Goal: Task Accomplishment & Management: Use online tool/utility

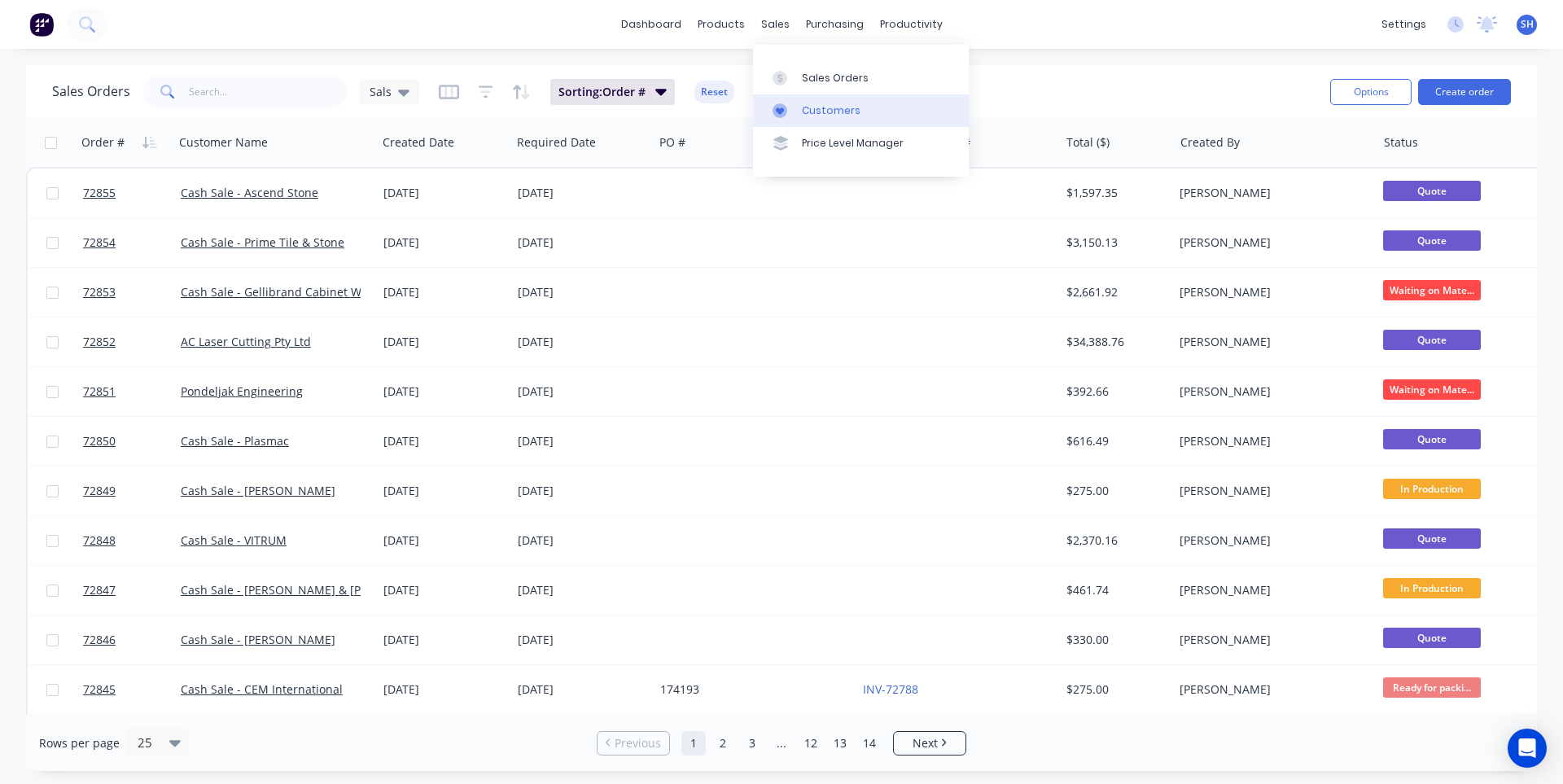
click at [831, 97] on link "Customers" at bounding box center [860, 110] width 216 height 33
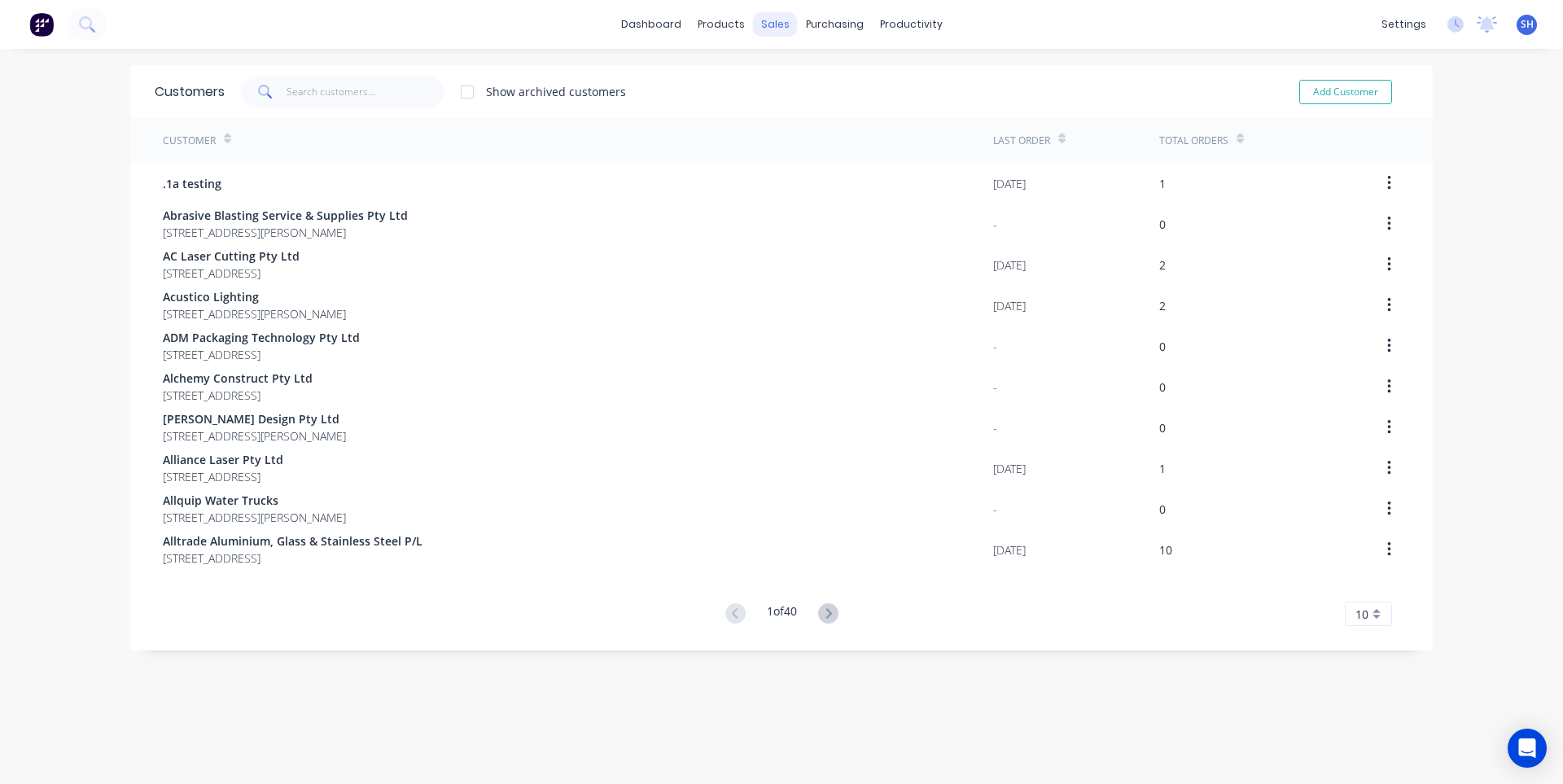
click at [776, 30] on div "sales" at bounding box center [775, 24] width 45 height 24
click at [810, 71] on div "Sales Orders" at bounding box center [829, 77] width 66 height 14
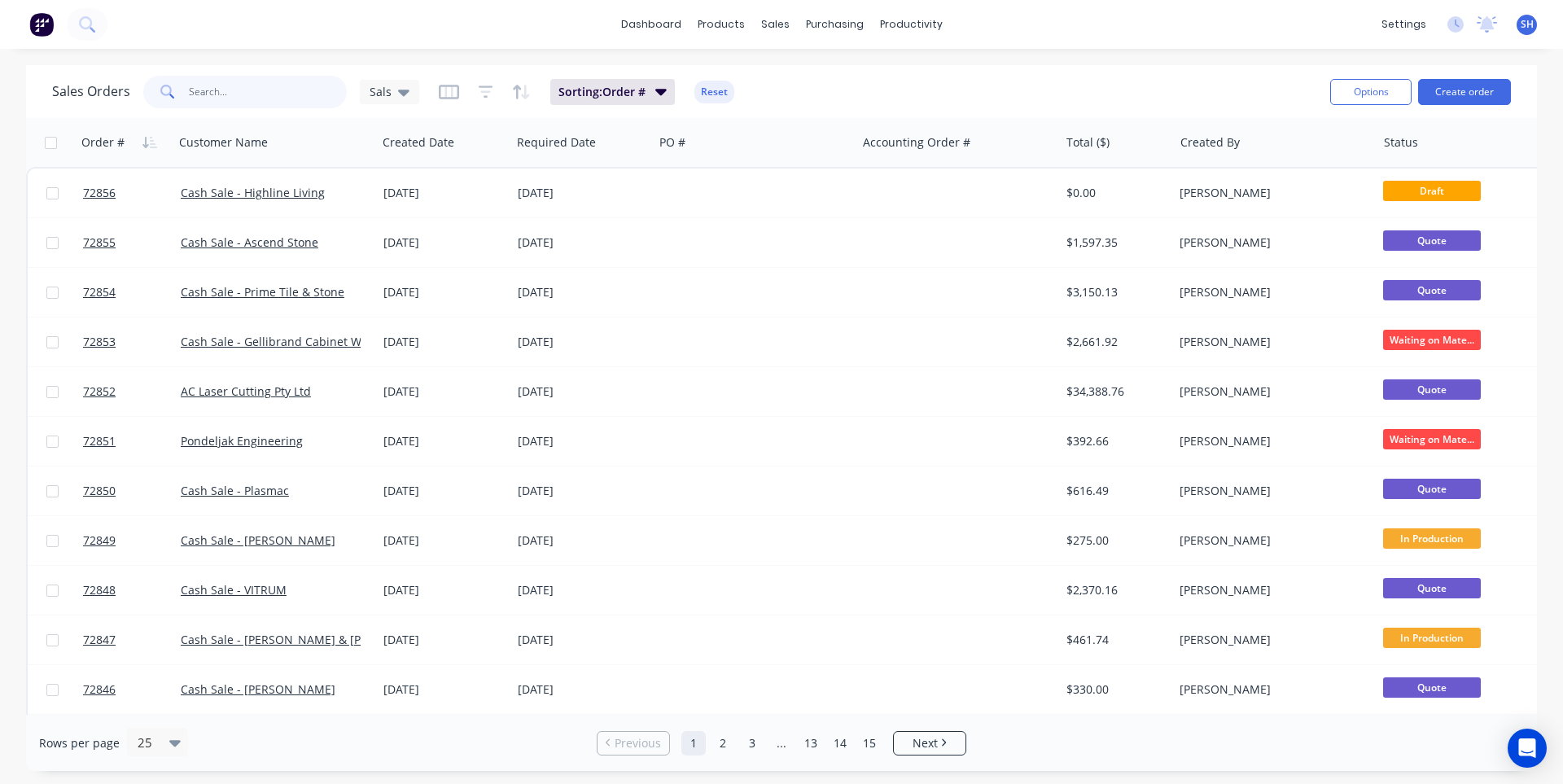
click at [232, 94] on input "text" at bounding box center [268, 92] width 159 height 33
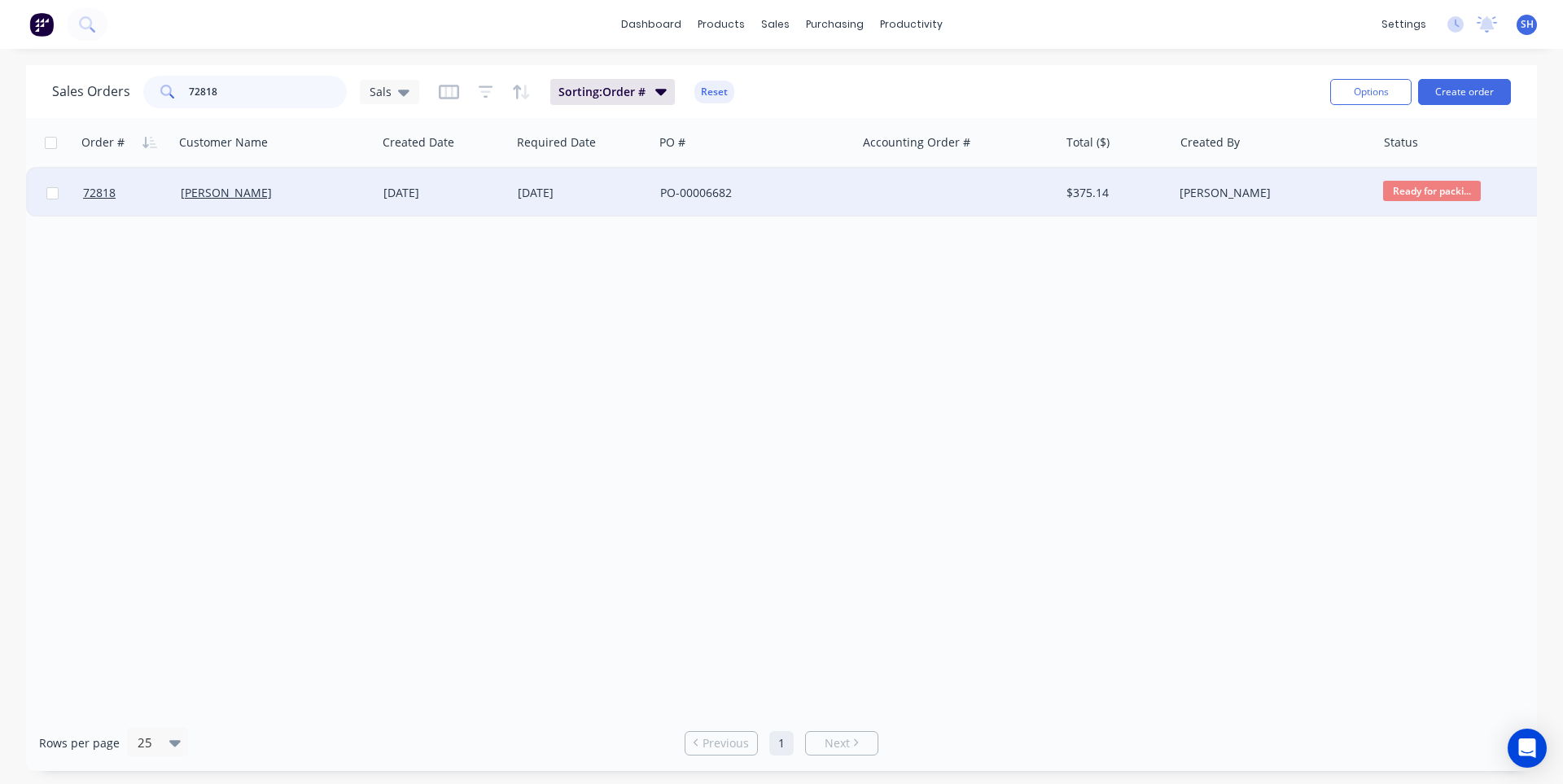
type input "72818"
click at [718, 202] on div "PO-00006682" at bounding box center [755, 193] width 203 height 49
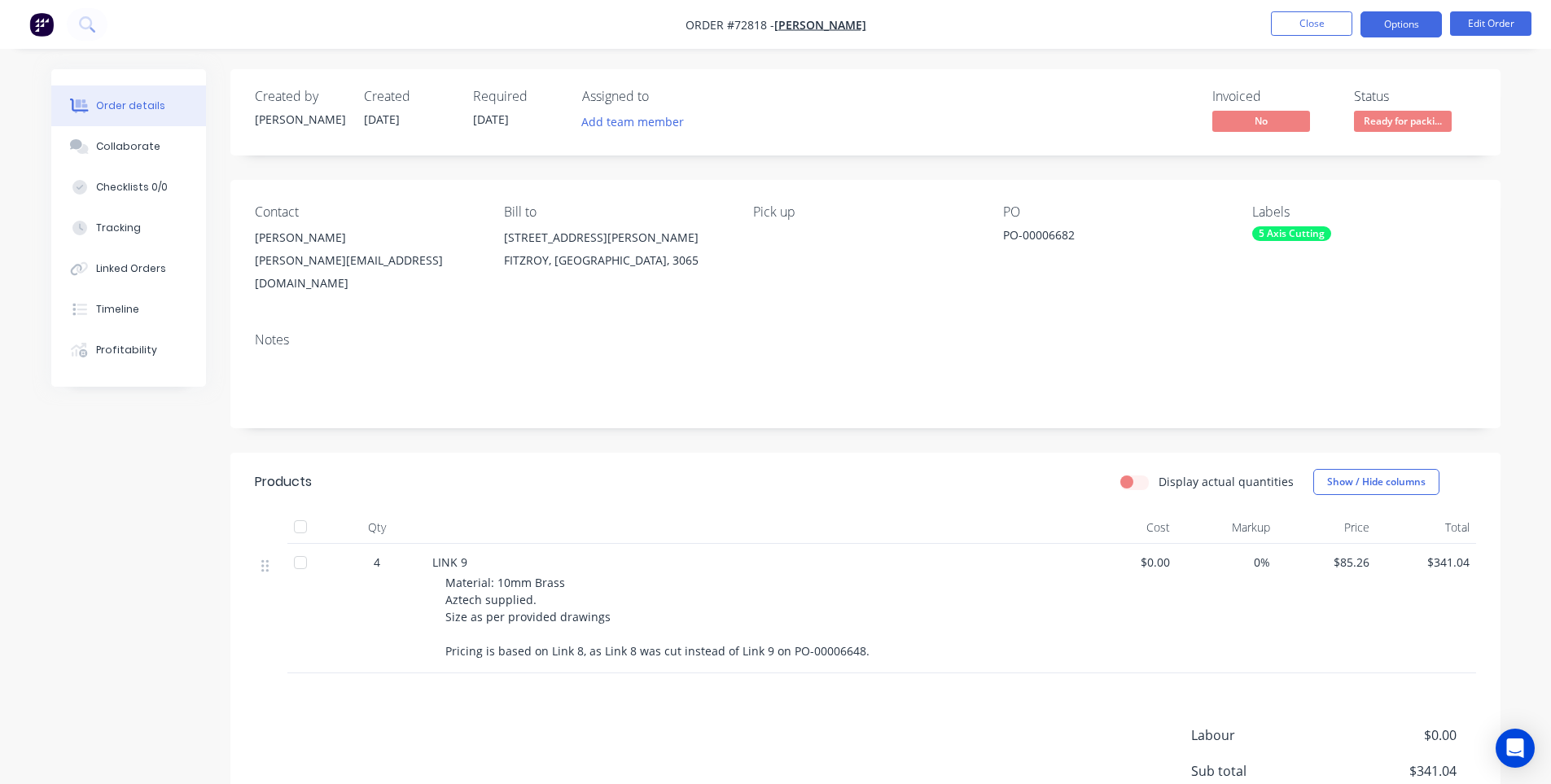
click at [1410, 29] on button "Options" at bounding box center [1401, 24] width 82 height 26
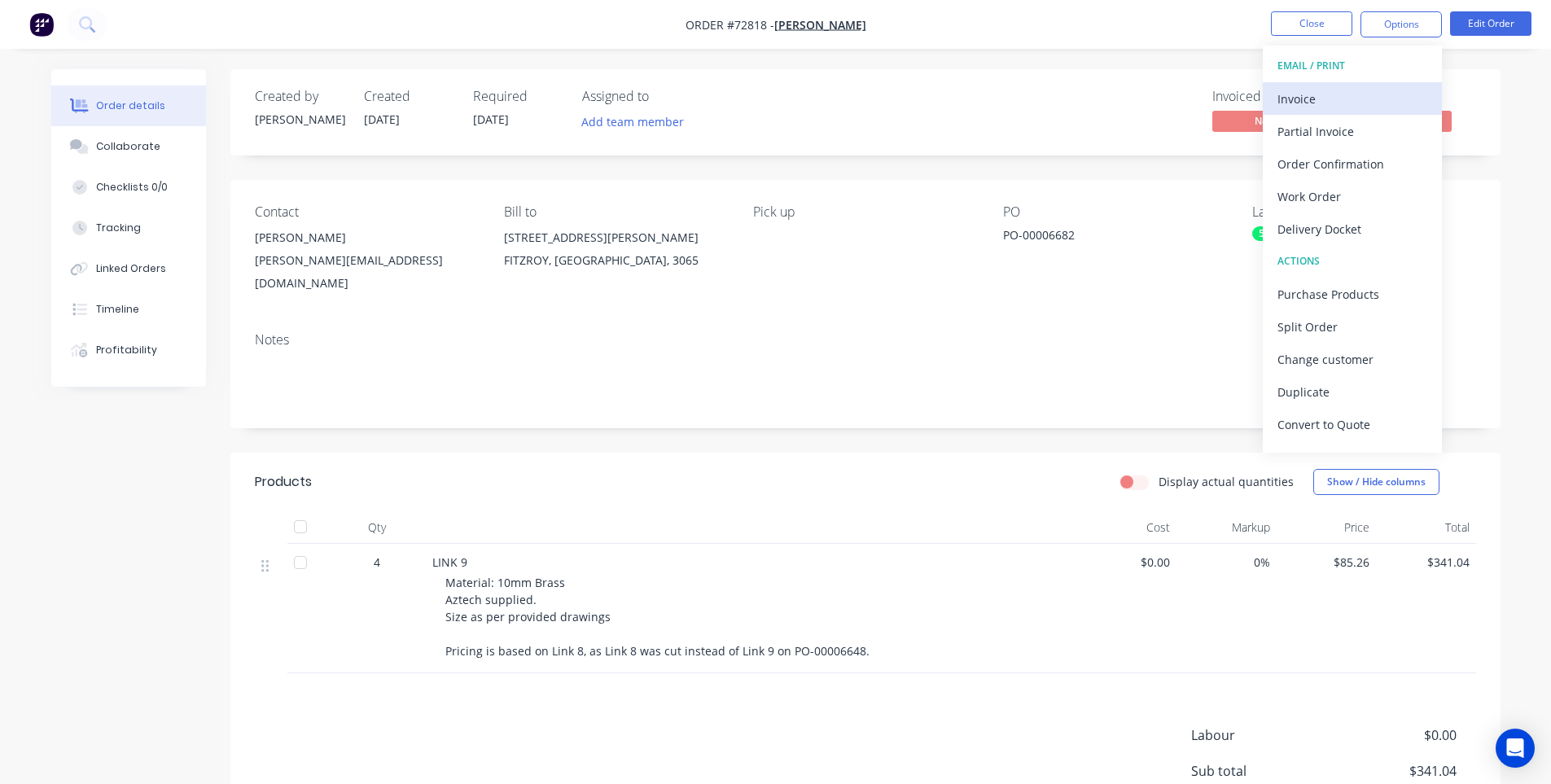
click at [1357, 98] on div "Invoice" at bounding box center [1353, 99] width 150 height 24
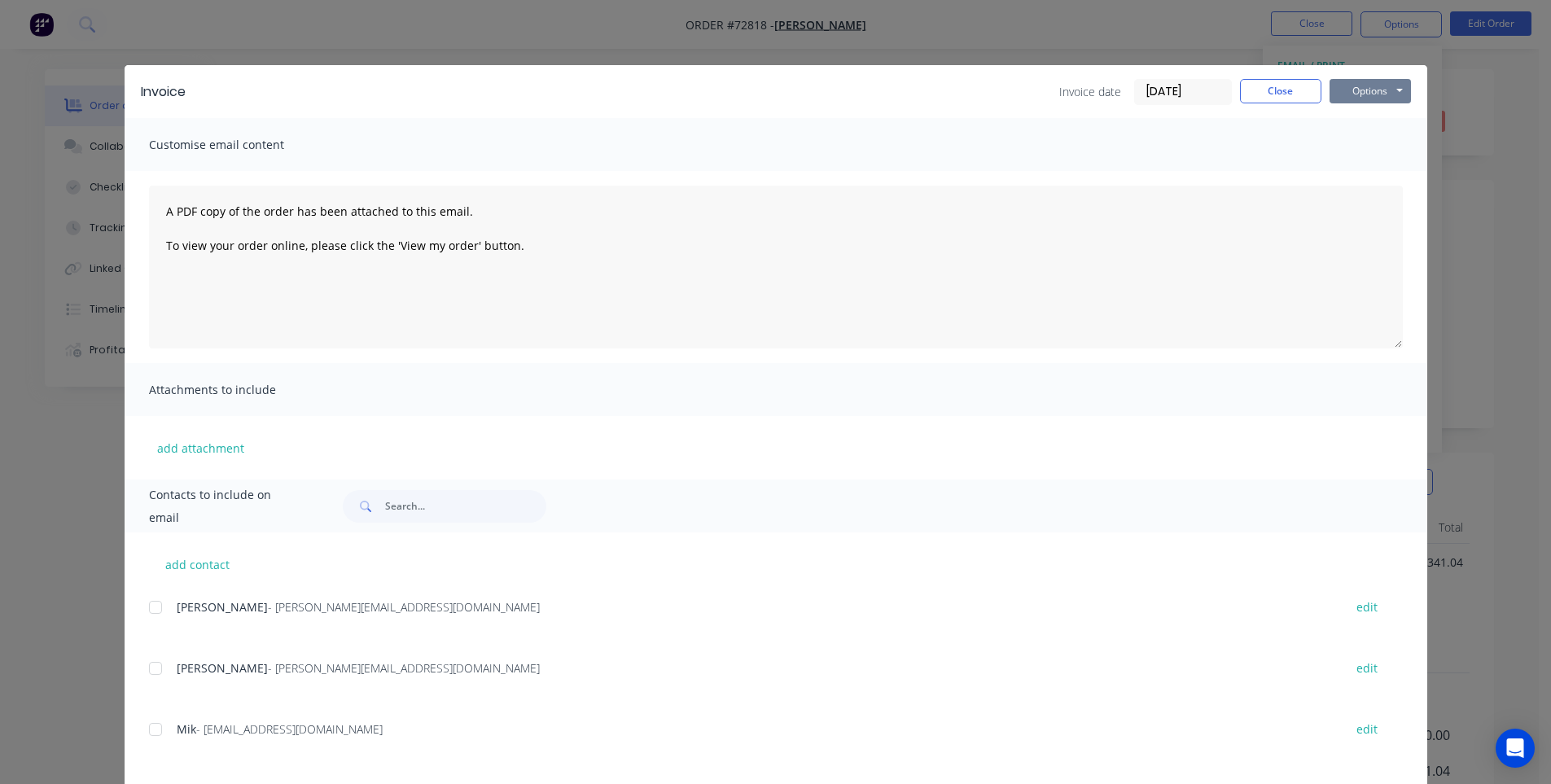
click at [1370, 95] on button "Options" at bounding box center [1370, 91] width 82 height 24
click at [1354, 156] on button "Print" at bounding box center [1382, 147] width 104 height 27
click at [1240, 92] on button "Close" at bounding box center [1280, 91] width 82 height 24
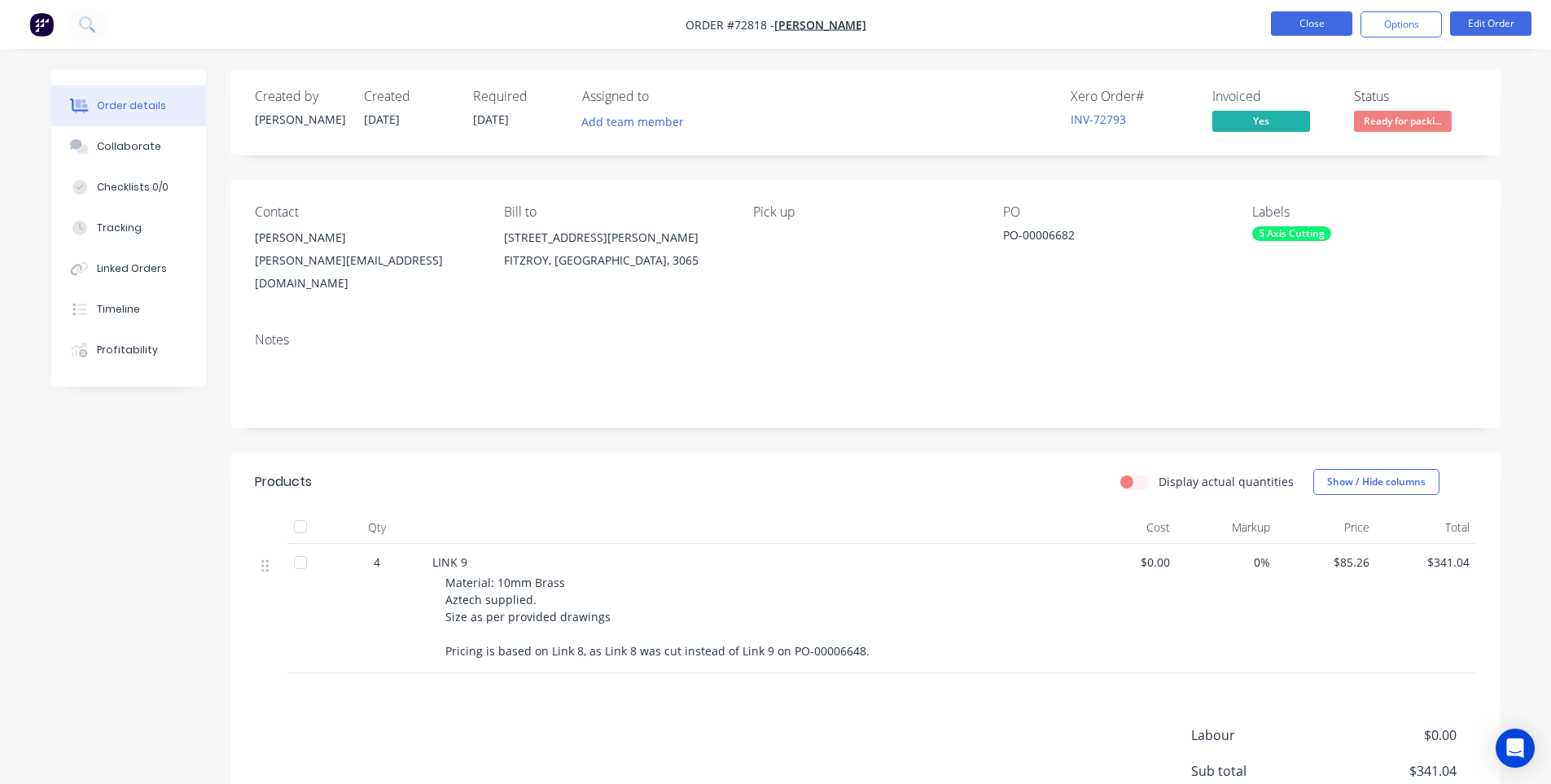
click at [1285, 15] on button "Close" at bounding box center [1311, 24] width 82 height 24
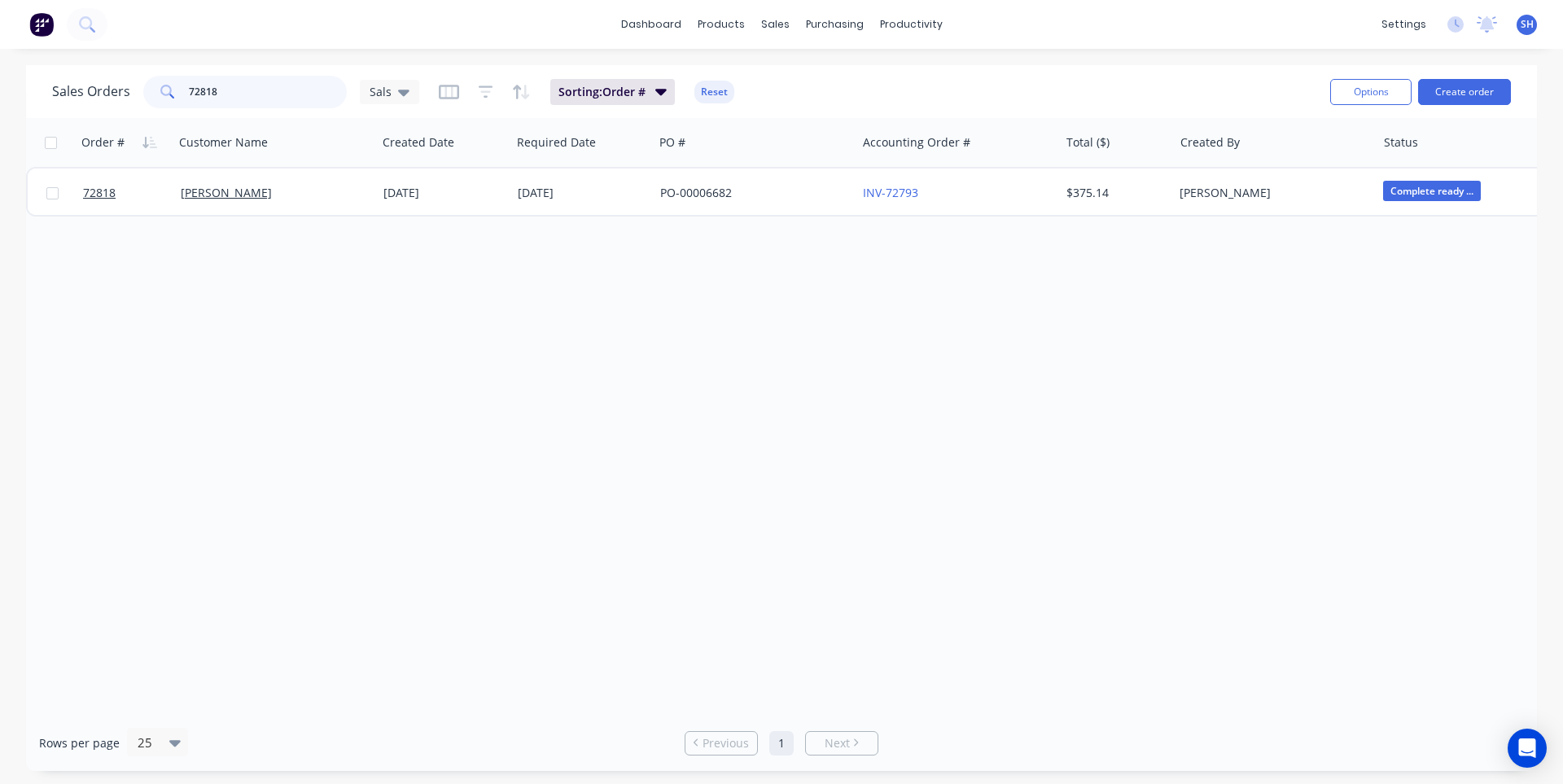
drag, startPoint x: 255, startPoint y: 92, endPoint x: 160, endPoint y: 103, distance: 95.6
click at [160, 103] on div "72818" at bounding box center [245, 92] width 203 height 33
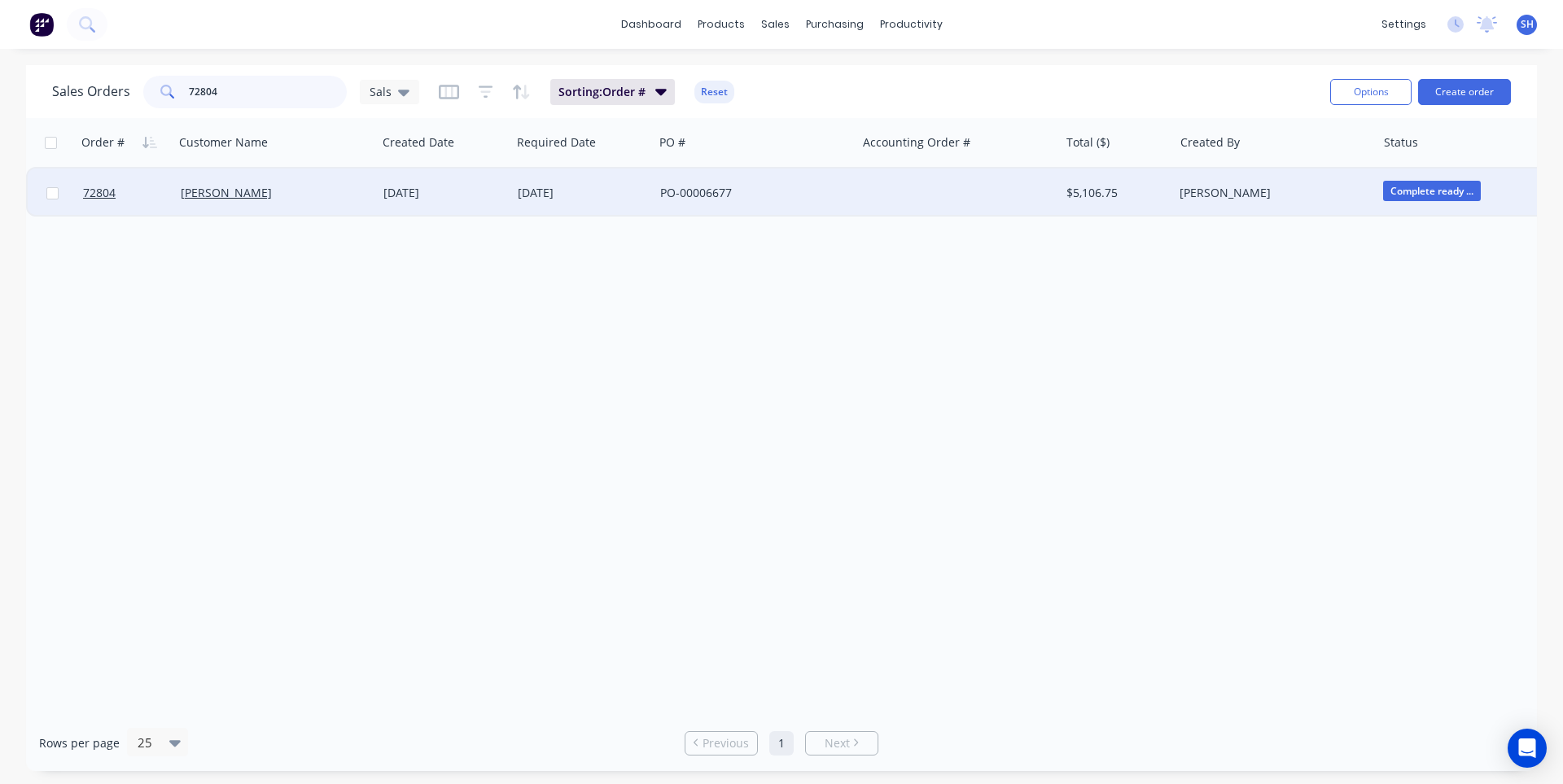
type input "72804"
click at [830, 204] on div "PO-00006677" at bounding box center [755, 193] width 203 height 49
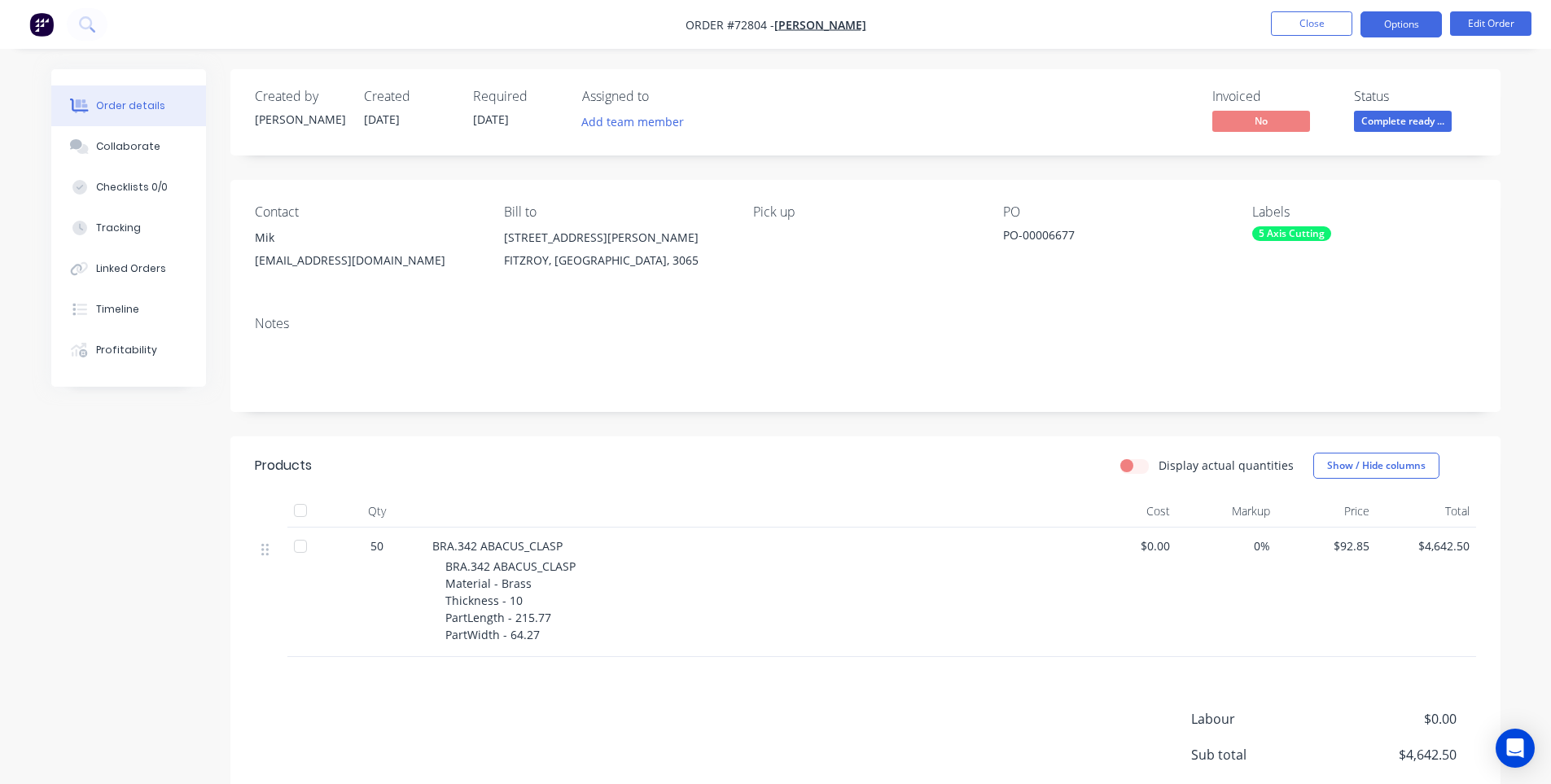
click at [1395, 26] on button "Options" at bounding box center [1401, 24] width 82 height 26
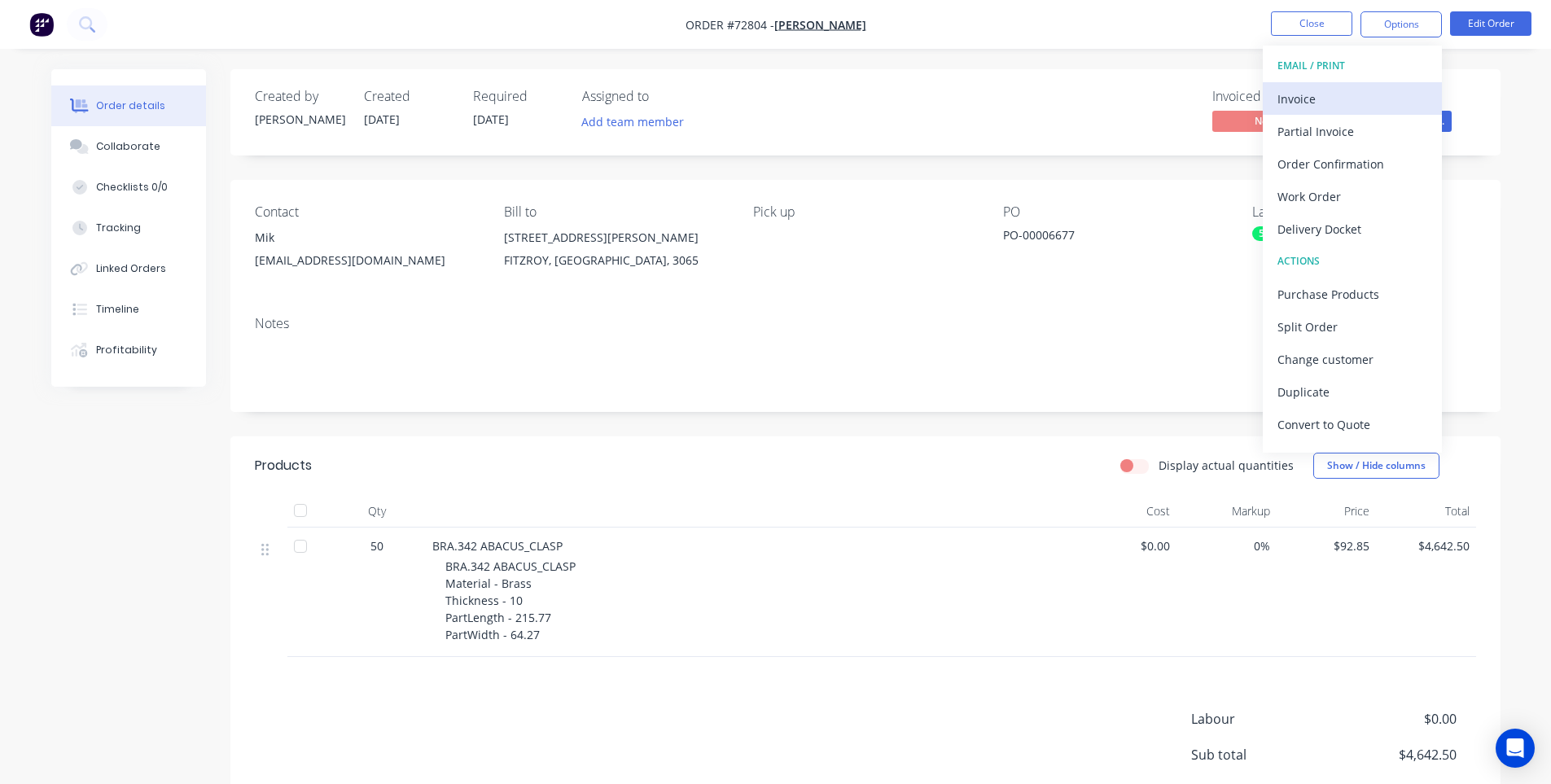
click at [1300, 105] on div "Invoice" at bounding box center [1353, 99] width 150 height 24
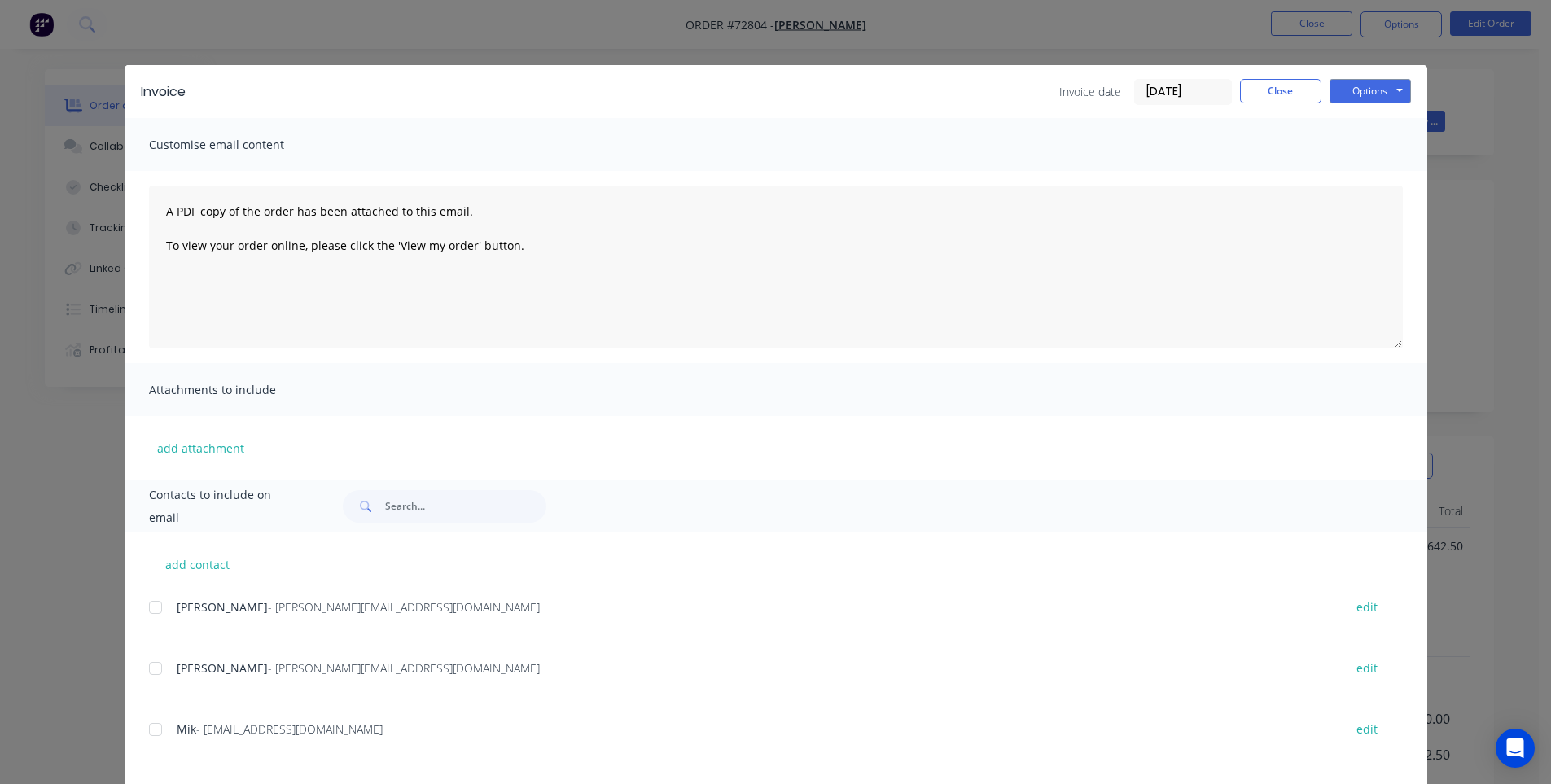
click at [1359, 103] on div "Options Preview Print Email" at bounding box center [1370, 92] width 82 height 26
click at [1355, 97] on button "Options" at bounding box center [1370, 91] width 82 height 24
click at [1349, 152] on button "Print" at bounding box center [1382, 147] width 104 height 27
click at [1290, 83] on button "Close" at bounding box center [1280, 91] width 82 height 24
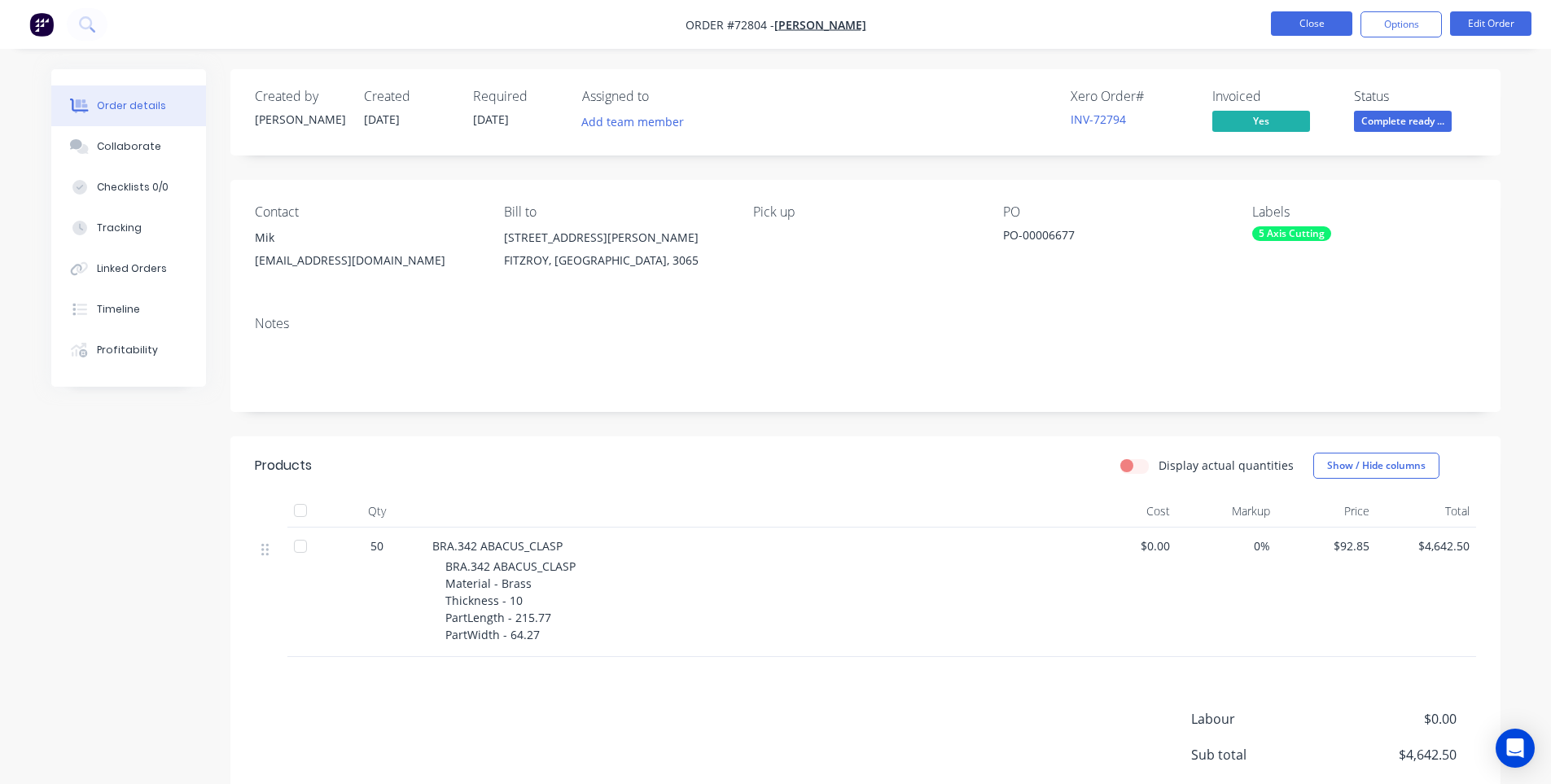
click at [1292, 25] on button "Close" at bounding box center [1311, 24] width 82 height 24
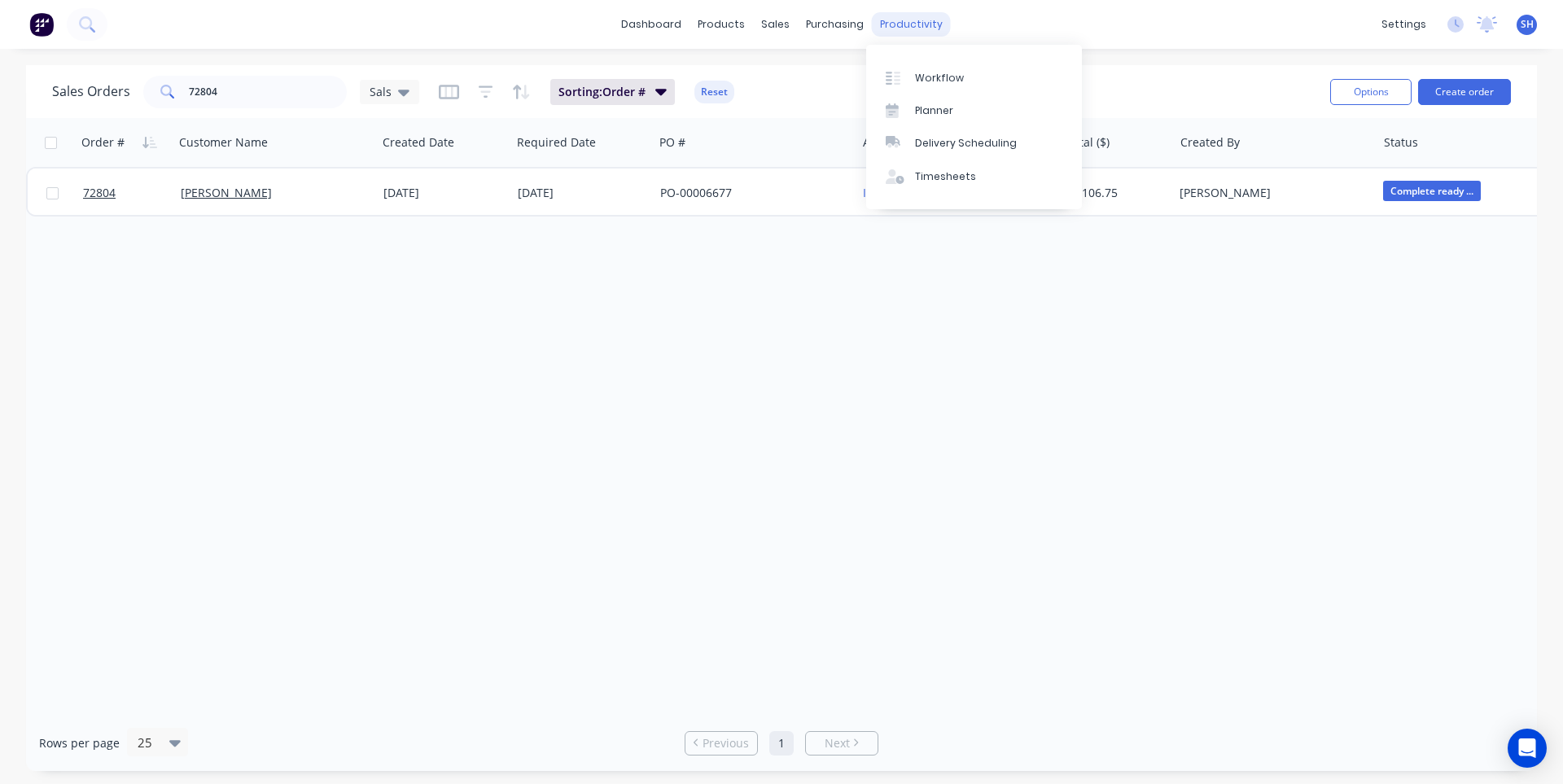
click at [897, 20] on div "productivity" at bounding box center [912, 24] width 79 height 24
click at [939, 82] on div "Workflow" at bounding box center [939, 77] width 49 height 14
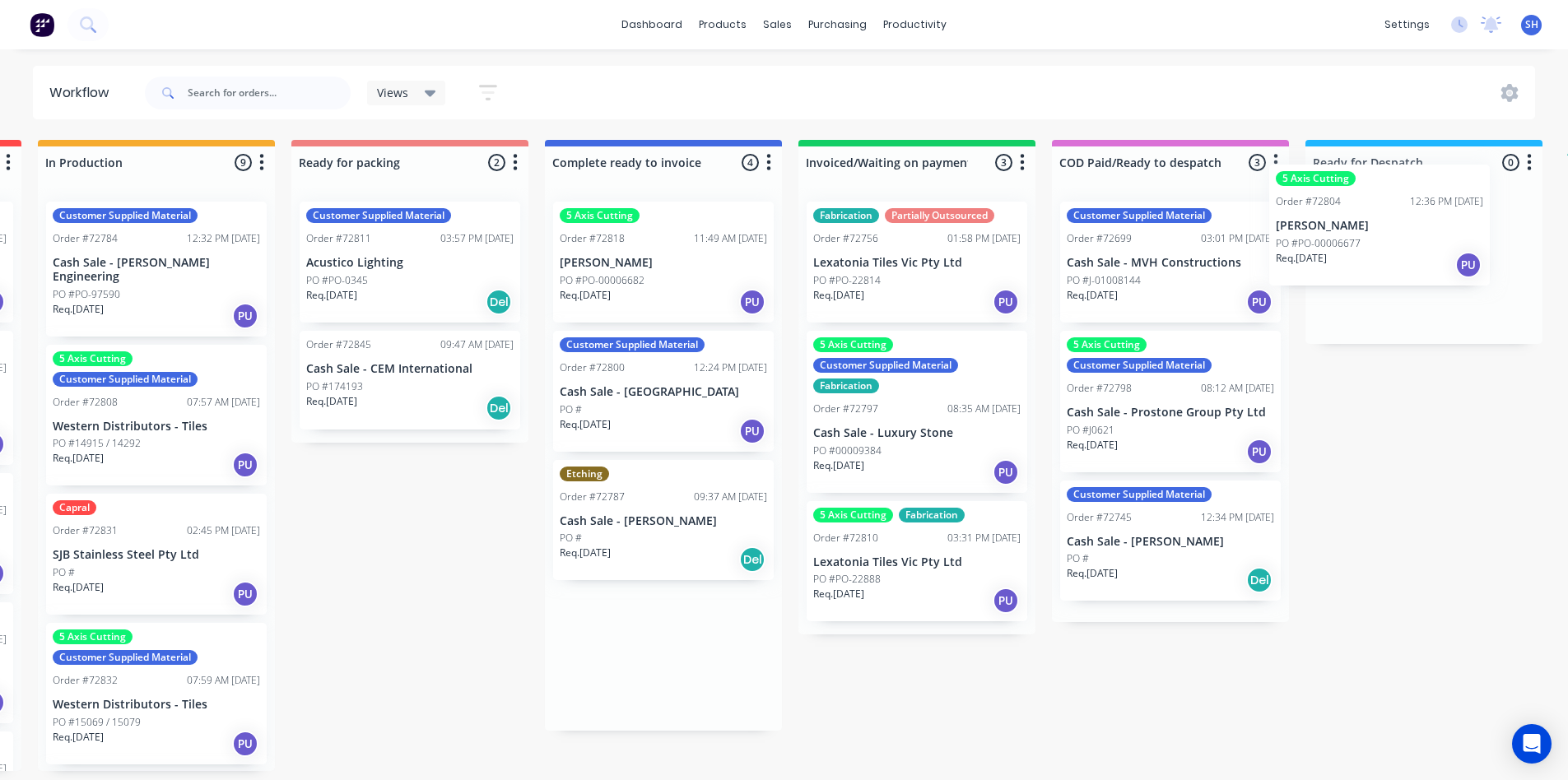
scroll to position [0, 1130]
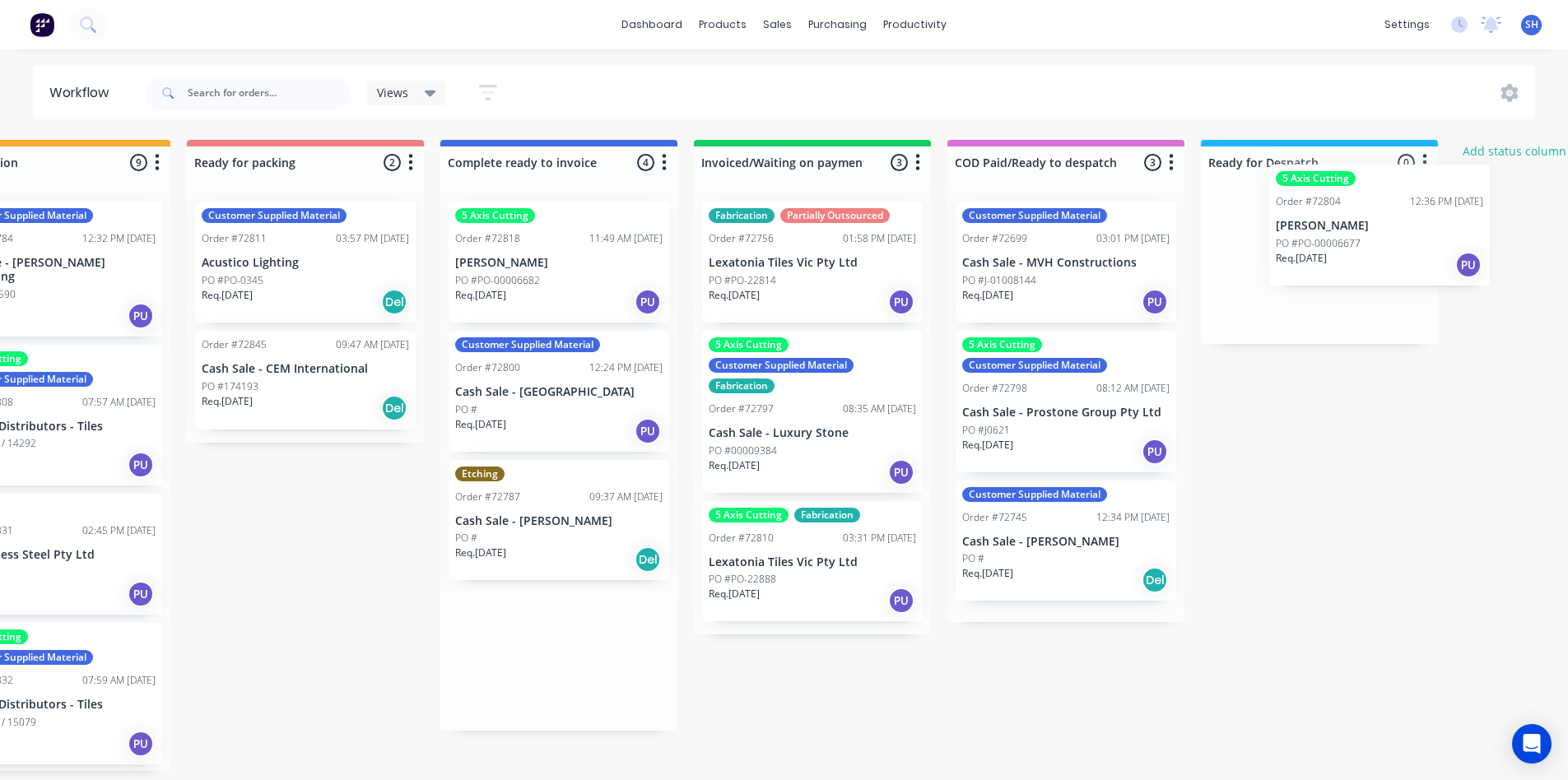
drag, startPoint x: 701, startPoint y: 283, endPoint x: 1443, endPoint y: 246, distance: 742.9
click at [1443, 246] on div "Submitted 1 Status colour #273444 hex #273444 Save Cancel Summaries Total order…" at bounding box center [361, 455] width 2985 height 631
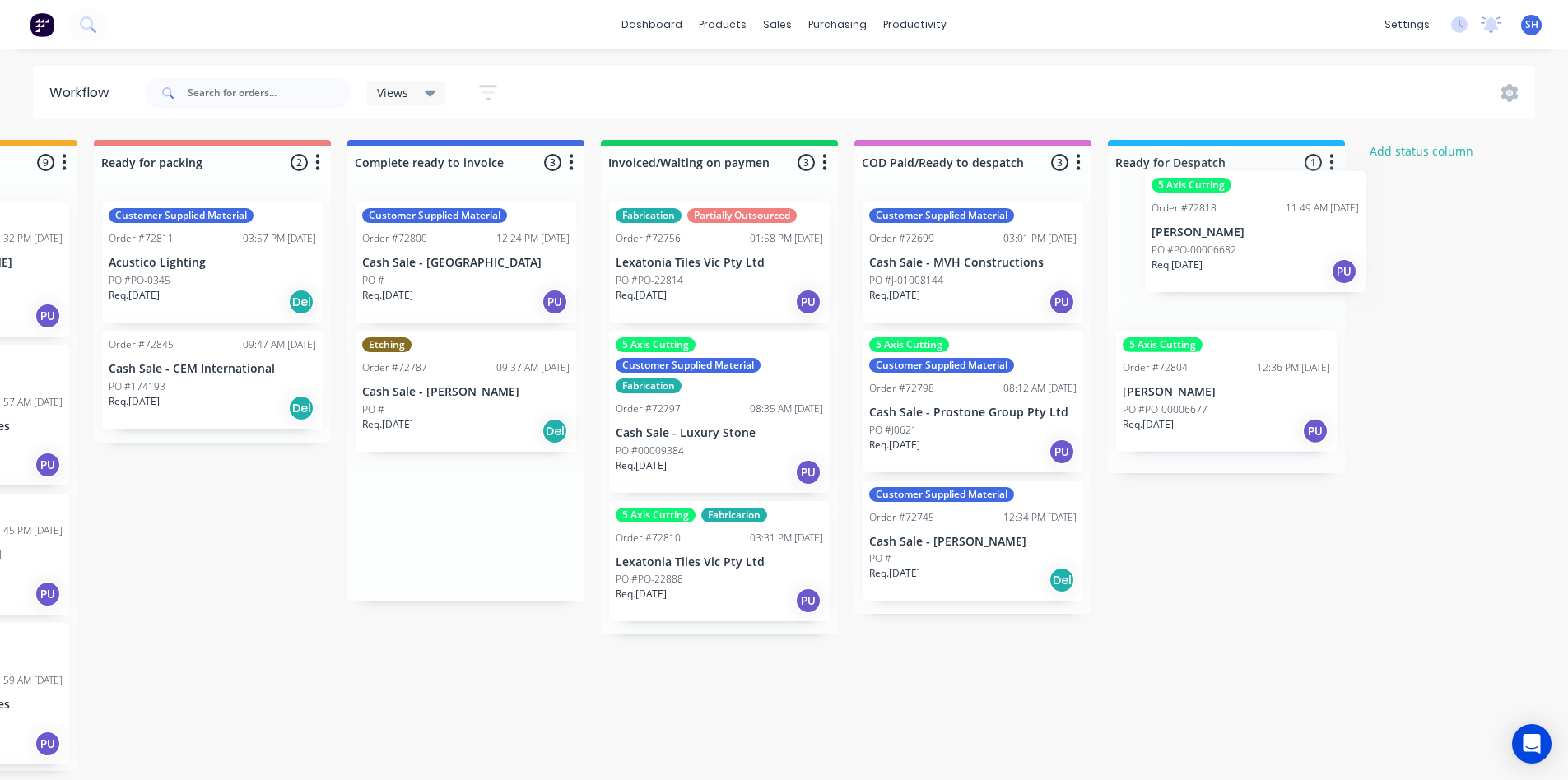
drag, startPoint x: 541, startPoint y: 285, endPoint x: 1265, endPoint y: 257, distance: 724.5
click at [1265, 257] on div "Submitted 1 Status colour #273444 hex #273444 Save Cancel Summaries Total order…" at bounding box center [270, 455] width 2985 height 631
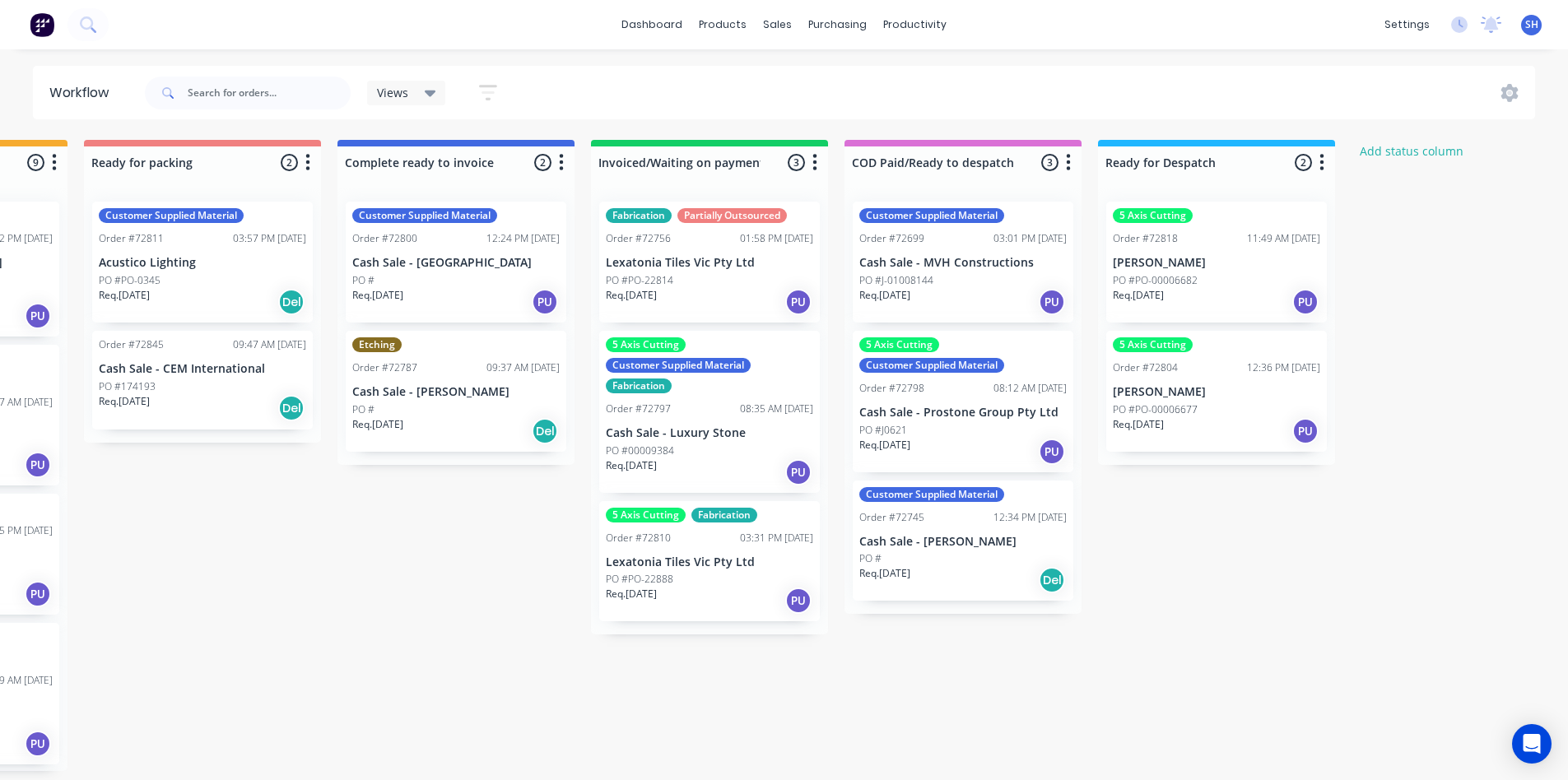
click at [972, 274] on div "PO #J-01008144" at bounding box center [963, 280] width 207 height 14
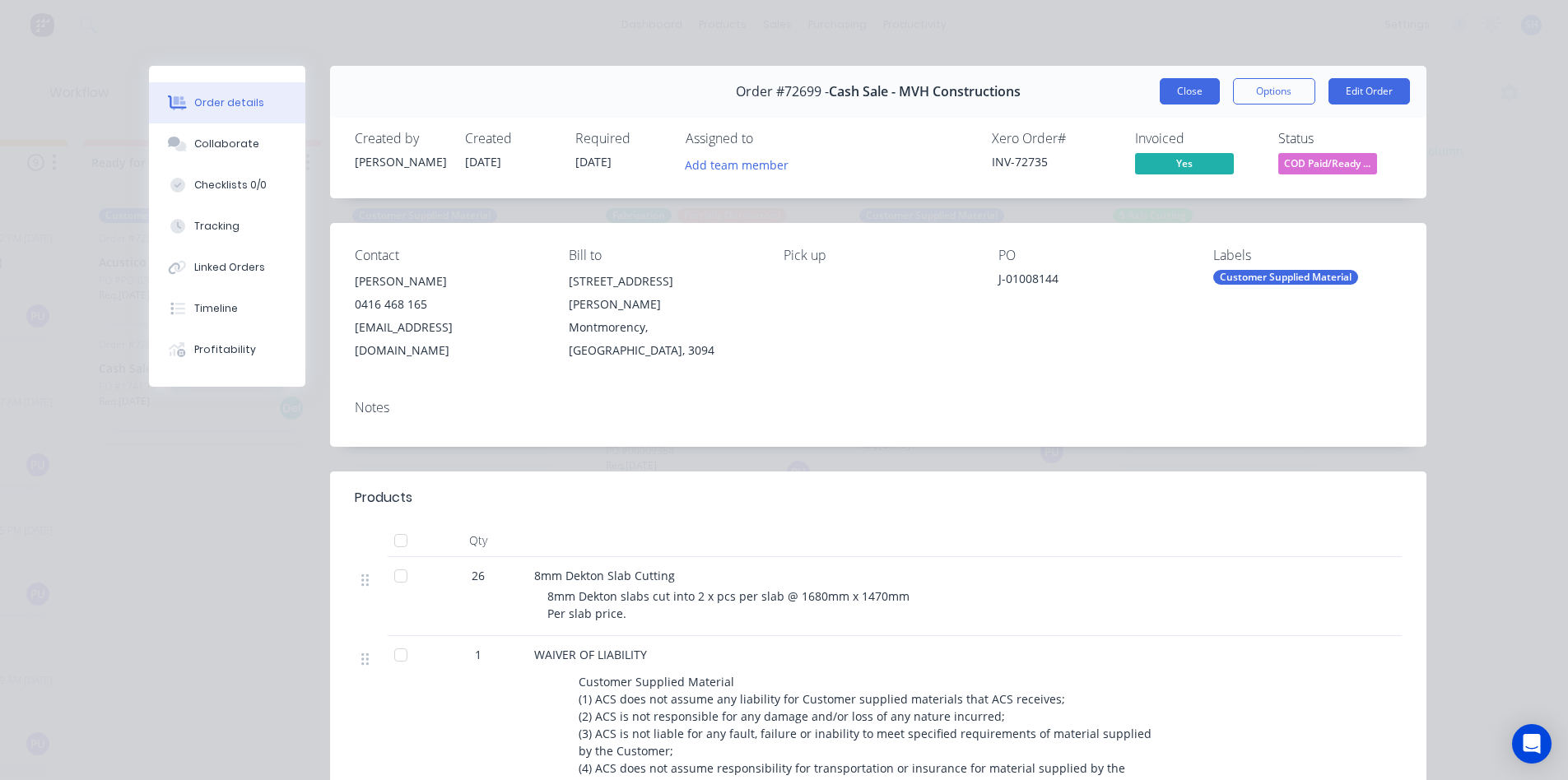
click at [1175, 98] on button "Close" at bounding box center [1190, 91] width 60 height 26
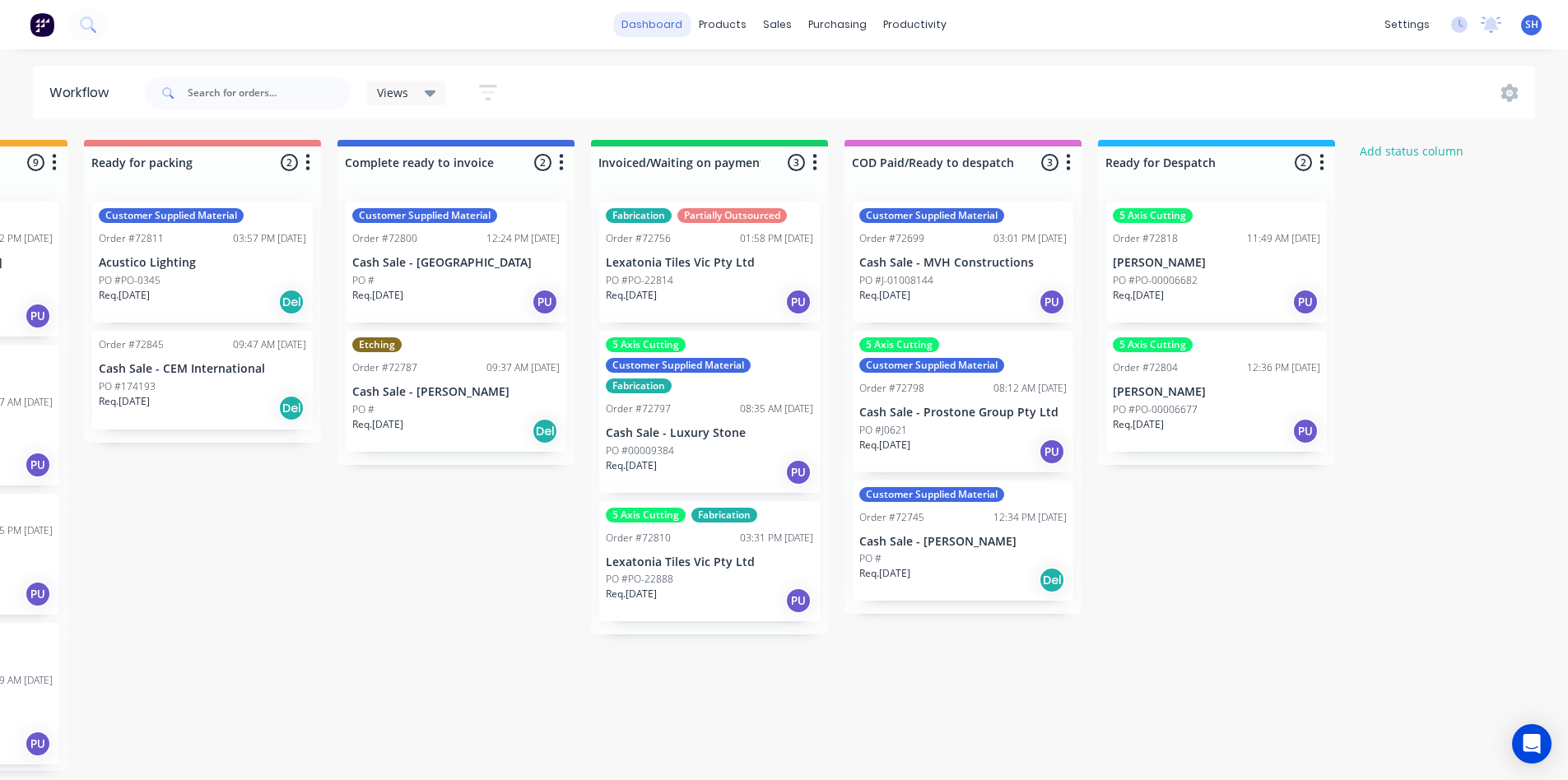
click at [629, 31] on link "dashboard" at bounding box center [652, 25] width 77 height 25
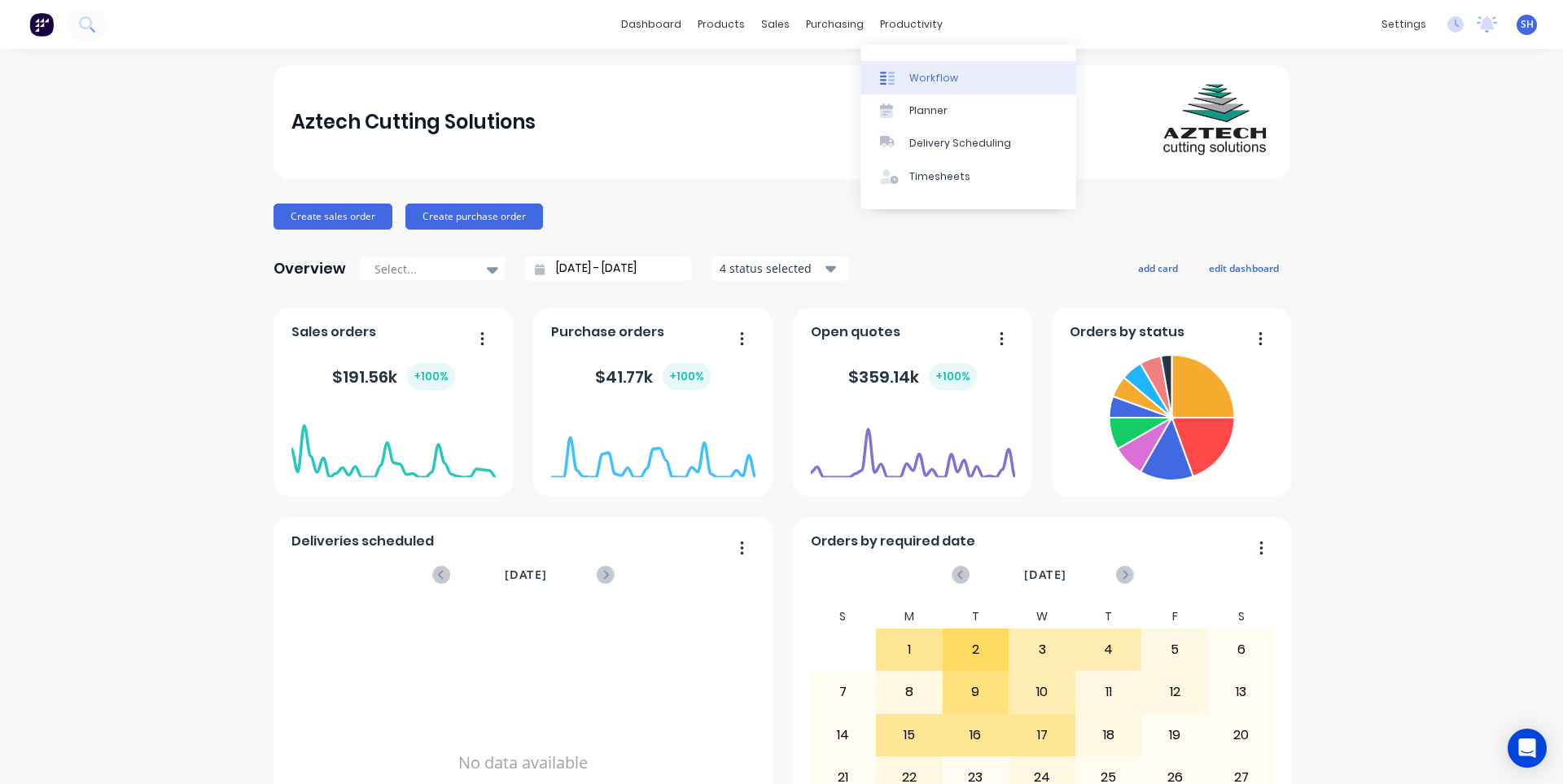
click at [916, 71] on div "Workflow" at bounding box center [934, 77] width 49 height 14
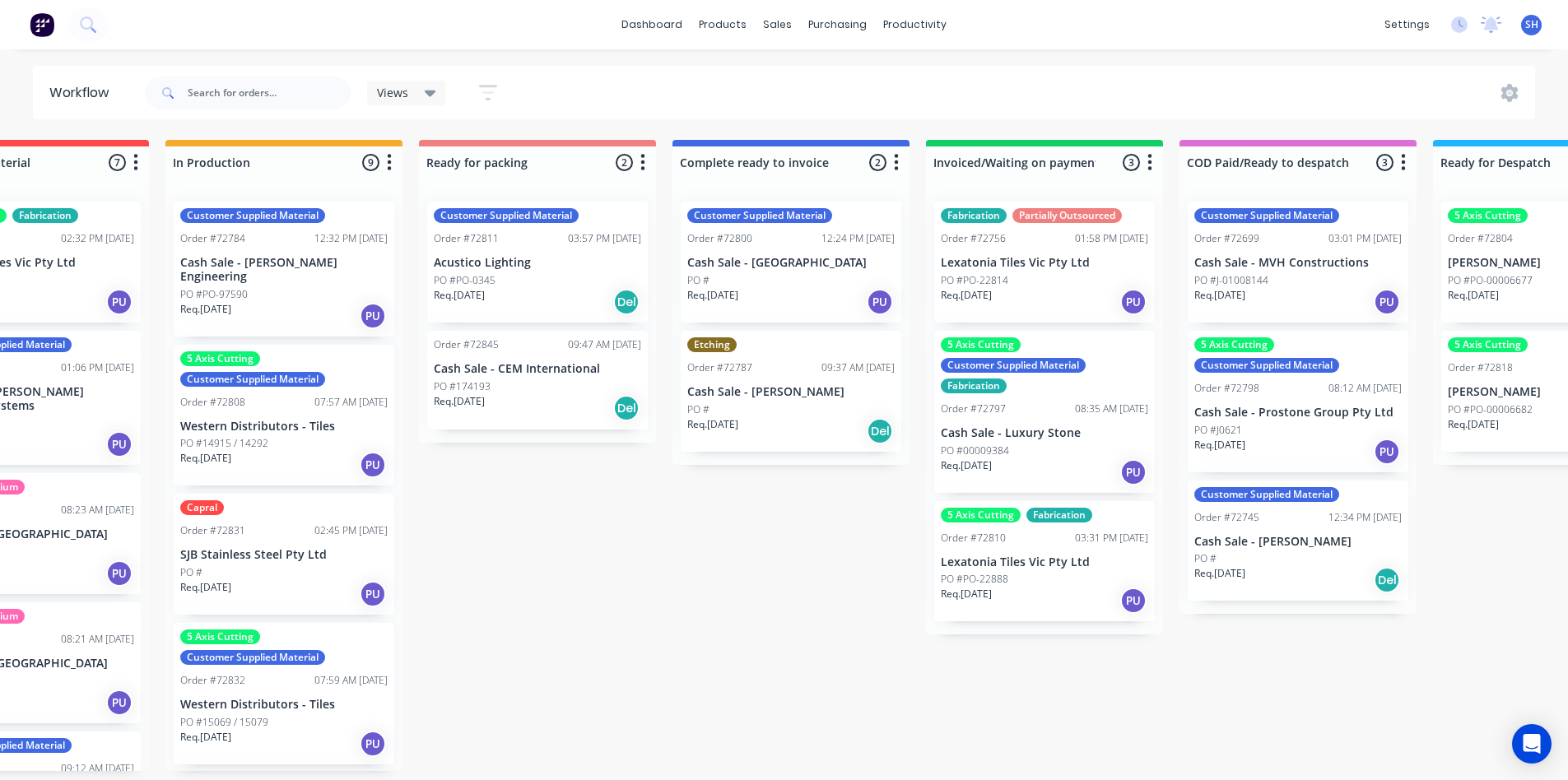
scroll to position [0, 889]
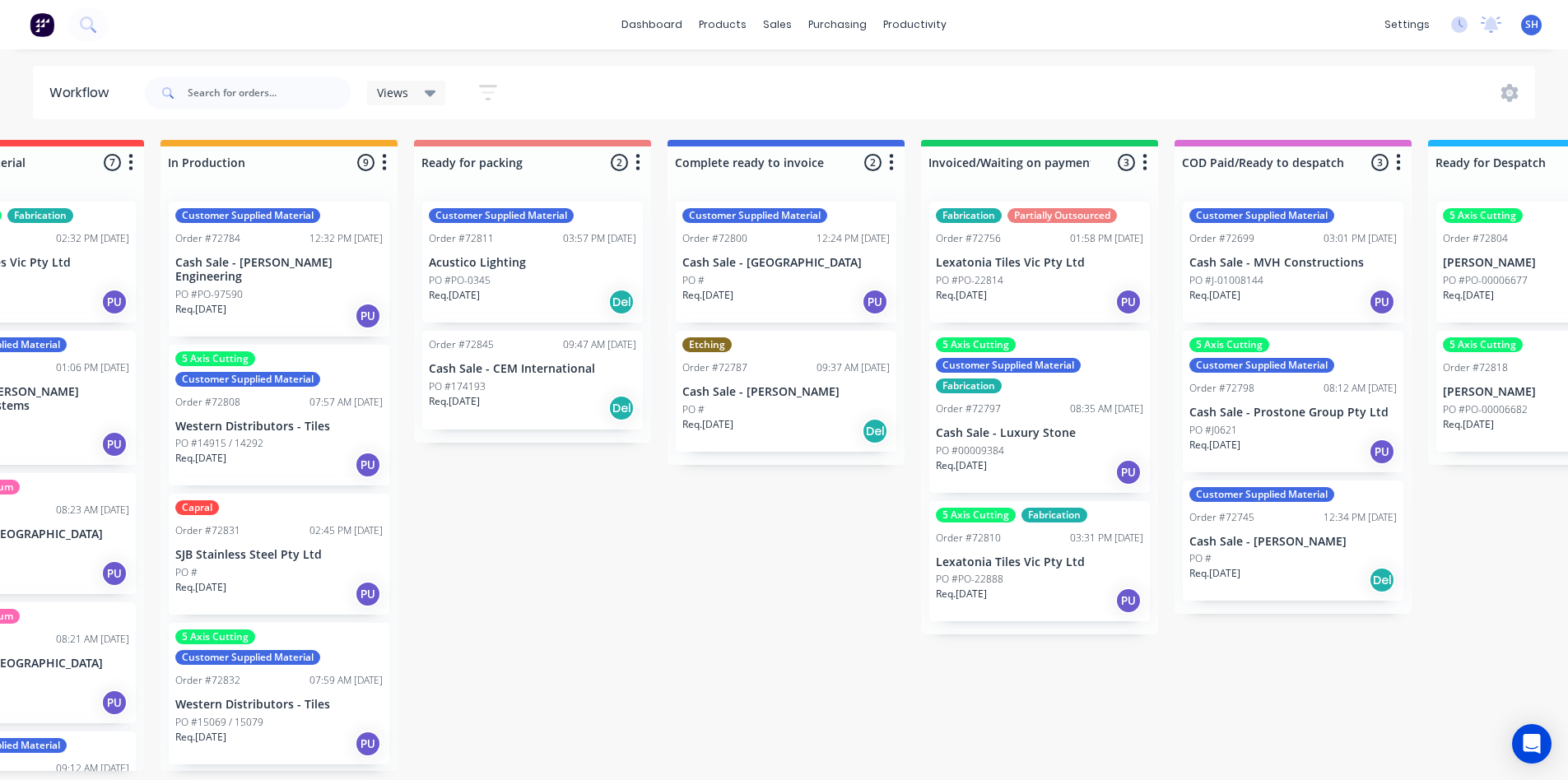
click at [753, 420] on div "Req. [DATE] Del" at bounding box center [786, 431] width 207 height 28
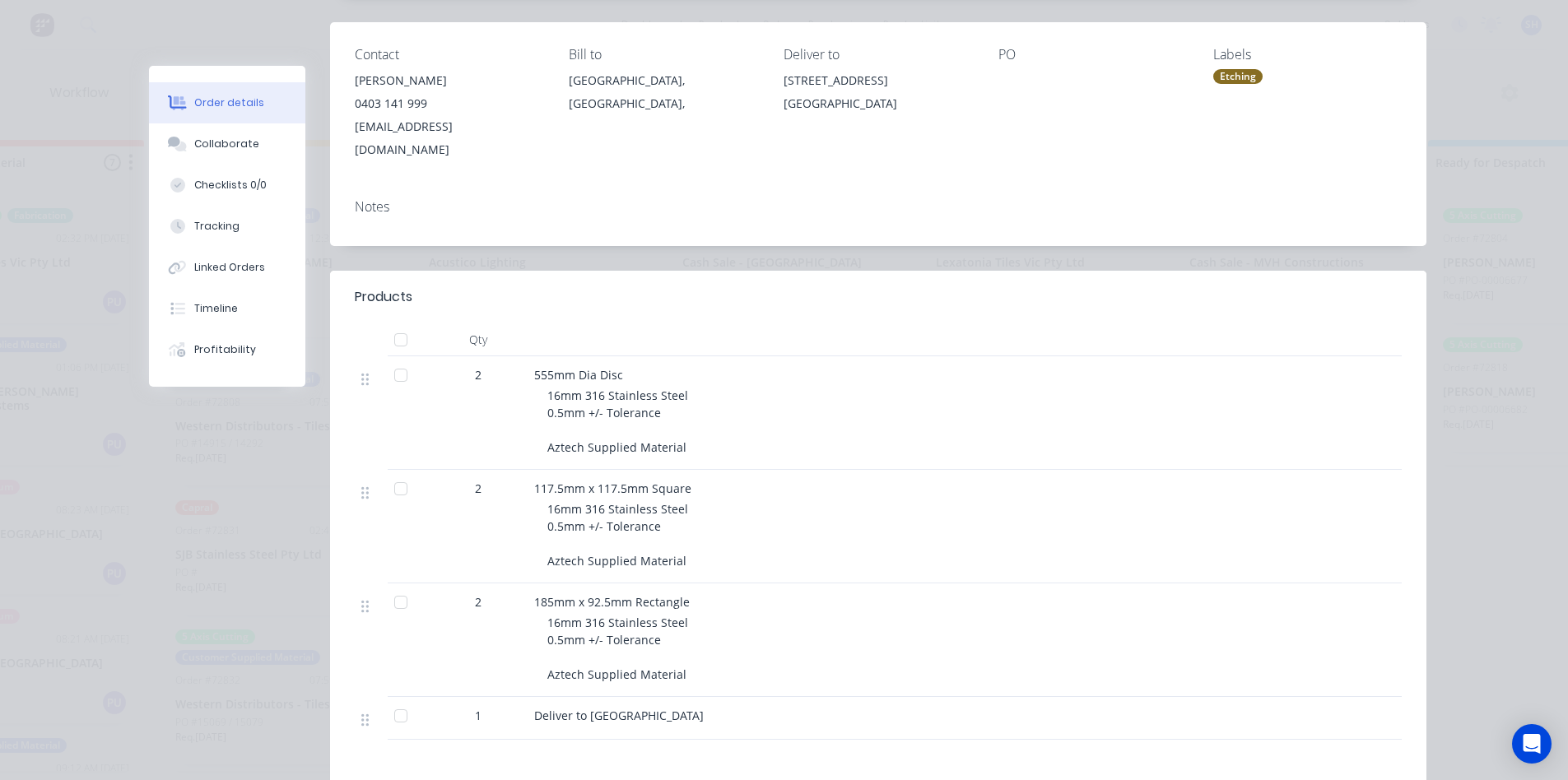
scroll to position [0, 0]
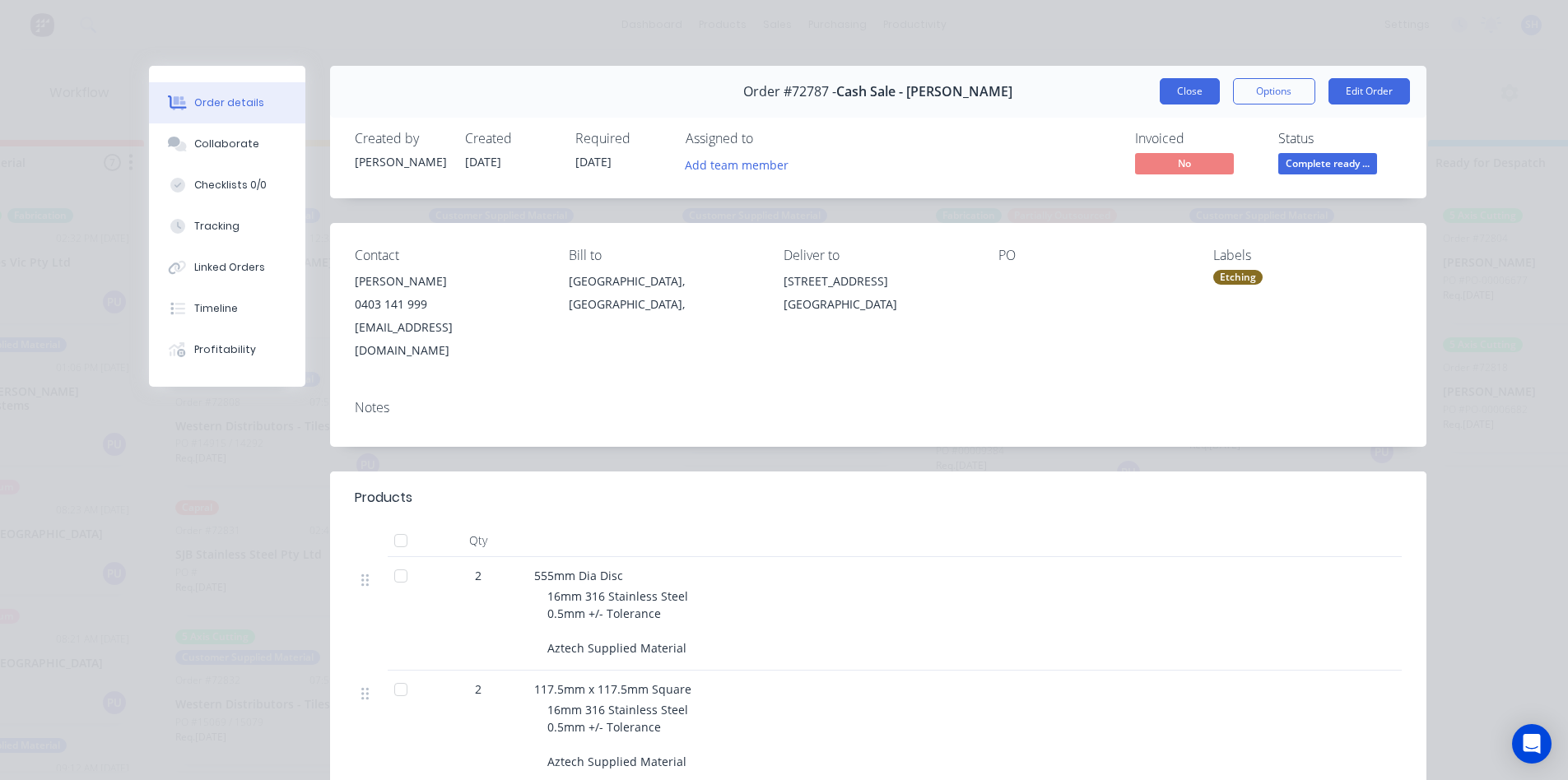
click at [1173, 93] on button "Close" at bounding box center [1190, 91] width 60 height 26
click at [1173, 93] on div "Views Save new view None (Default) edit Value edit Show/Hide statuses Show line…" at bounding box center [839, 93] width 1395 height 49
